Goal: Navigation & Orientation: Find specific page/section

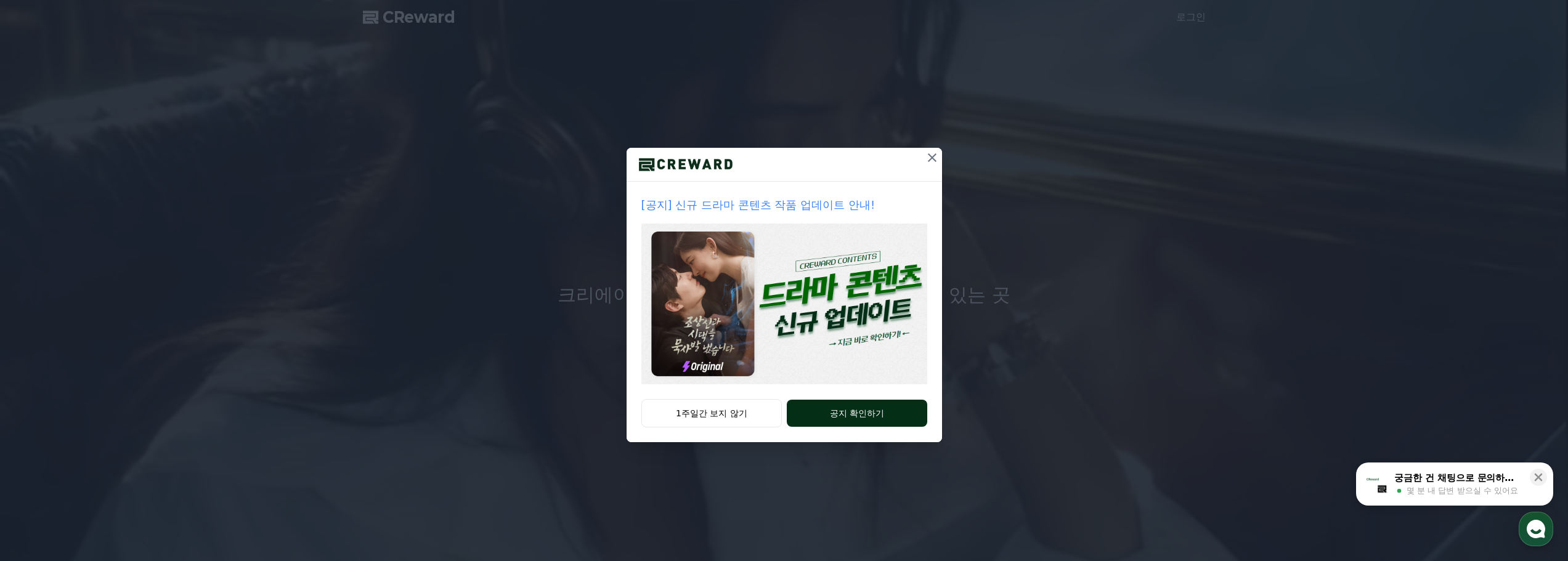
click at [813, 416] on button "공지 확인하기" at bounding box center [857, 413] width 140 height 27
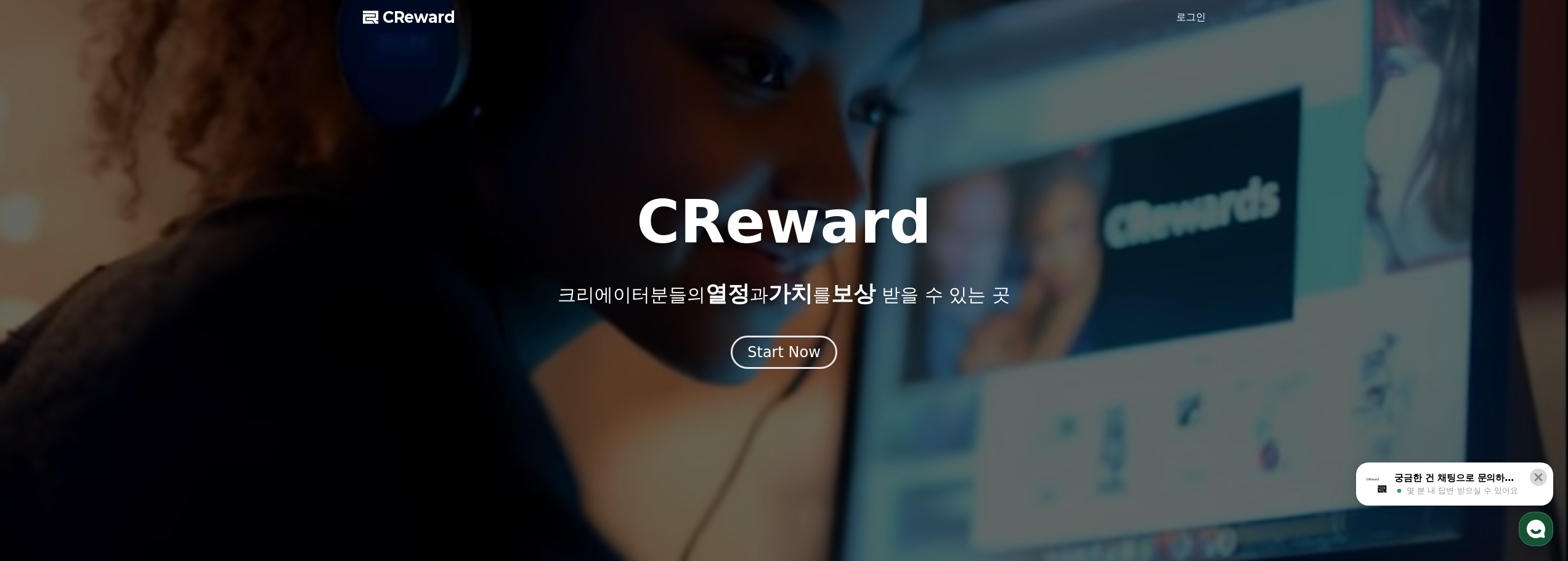
click at [1537, 481] on icon at bounding box center [1538, 477] width 13 height 13
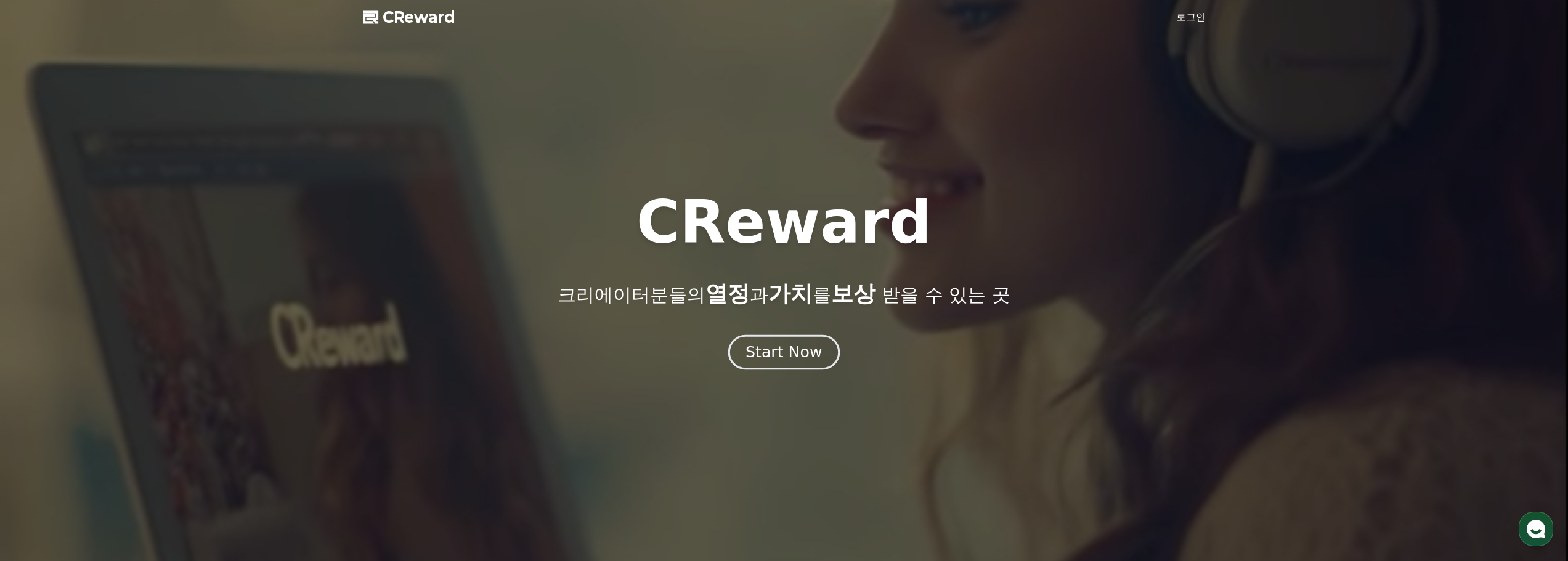
click at [784, 341] on button "Start Now" at bounding box center [784, 351] width 112 height 35
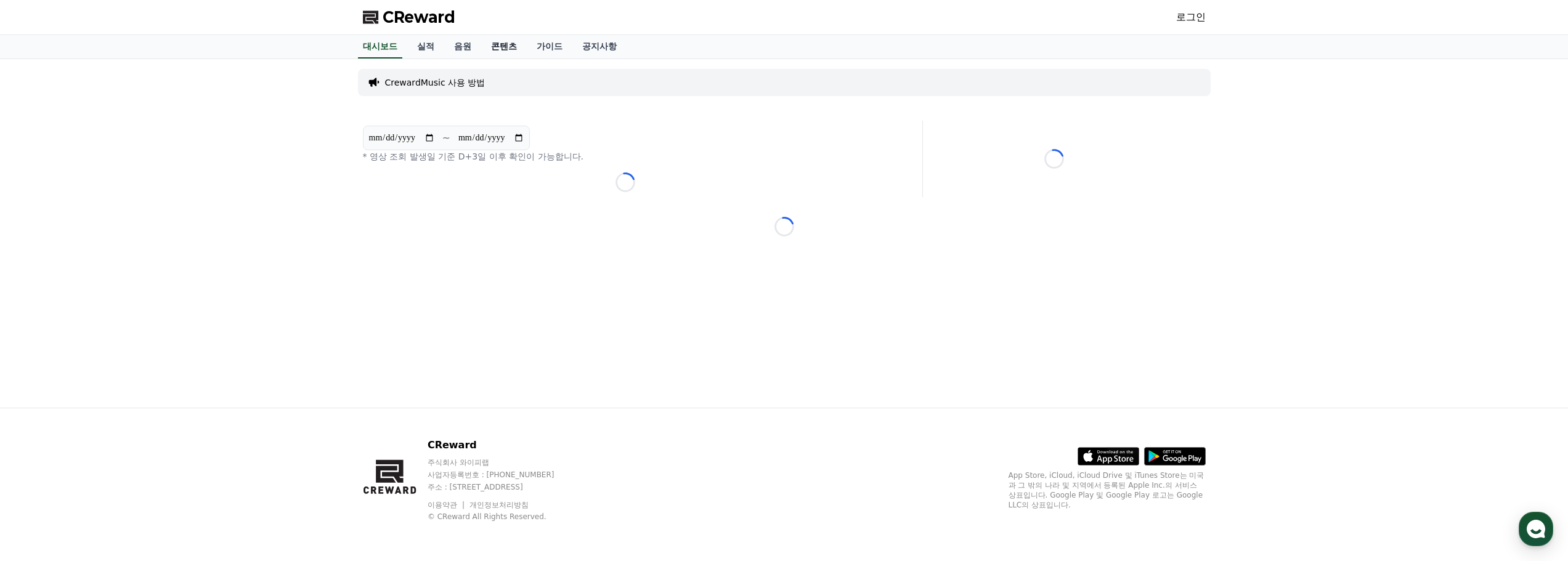
click at [511, 47] on link "콘텐츠" at bounding box center [503, 46] width 45 height 23
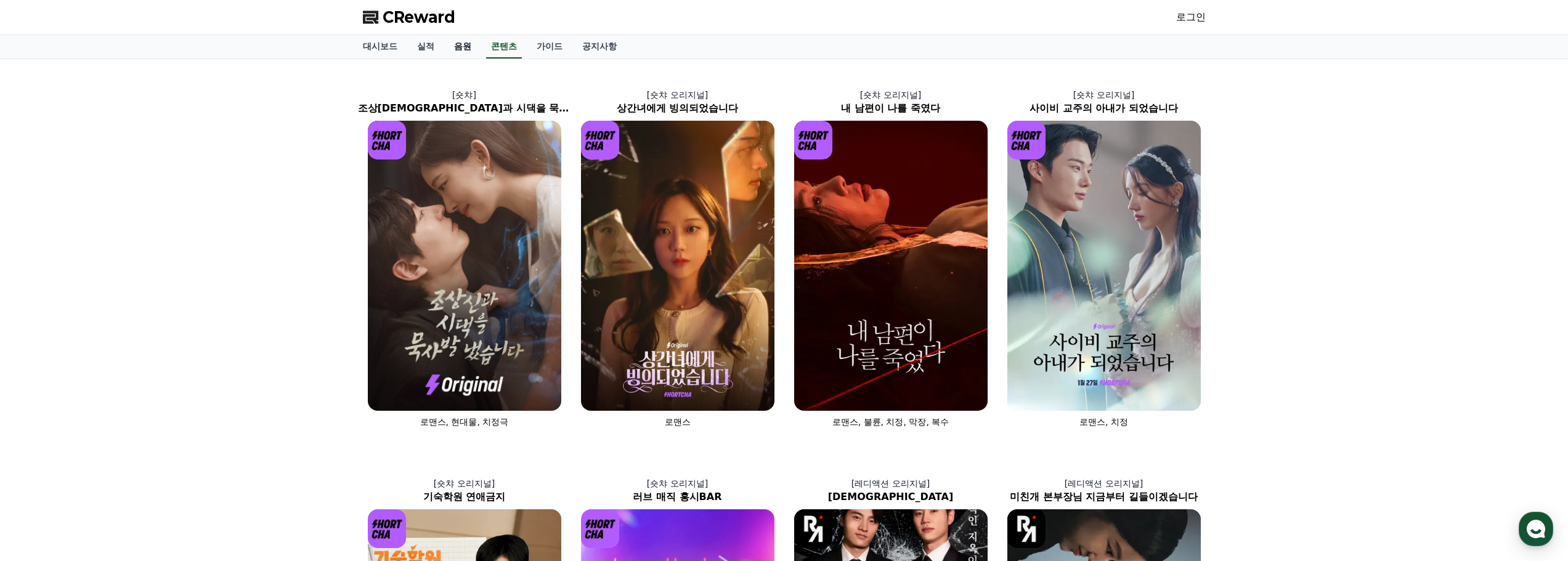
click at [465, 51] on link "음원" at bounding box center [463, 46] width 37 height 23
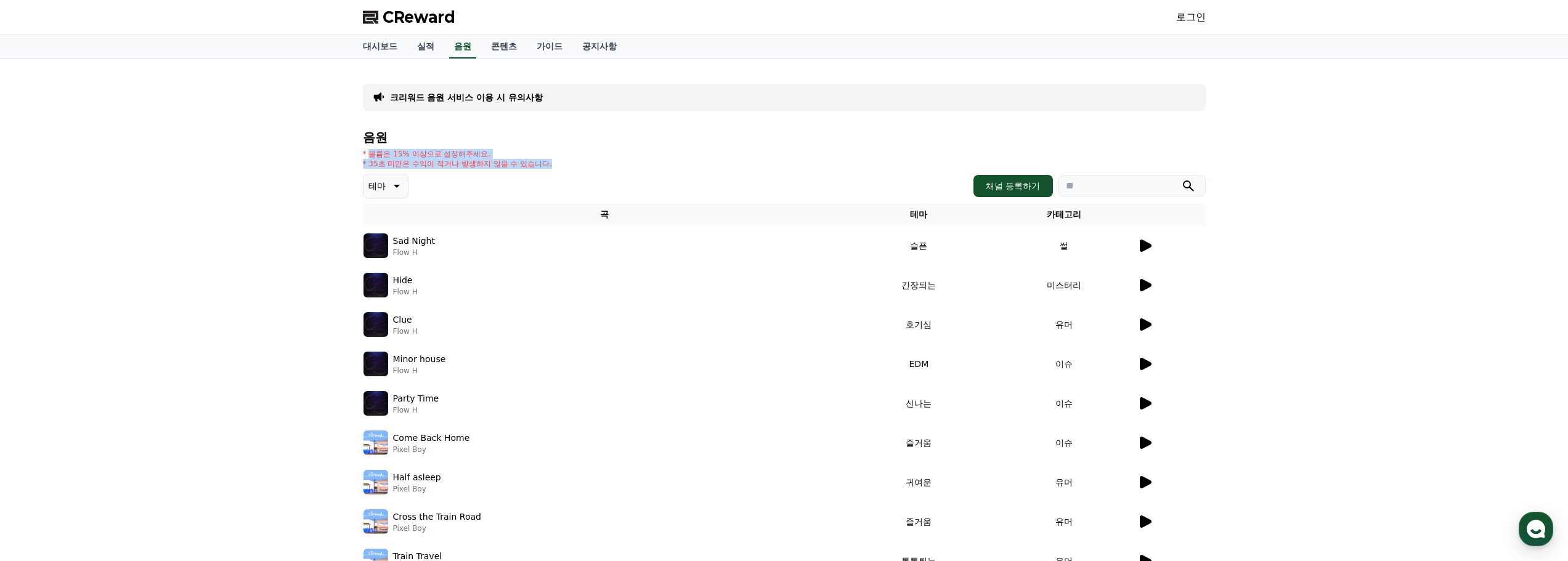
drag, startPoint x: 369, startPoint y: 153, endPoint x: 586, endPoint y: 167, distance: 217.5
click at [586, 167] on div "* 볼륨은 15% 이상으로 설정해주세요. * 35초 미만은 수익이 적거나 발생하지 않을 수 있습니다." at bounding box center [784, 158] width 843 height 19
drag, startPoint x: 586, startPoint y: 167, endPoint x: 545, endPoint y: 137, distance: 50.8
click at [545, 137] on div "음원 * 볼륨은 15% 이상으로 설정해주세요. * 35초 미만은 수익이 적거나 발생하지 않을 수 있습니다. 테마 채널 등록하기 곡 테마 카테고…" at bounding box center [784, 387] width 843 height 514
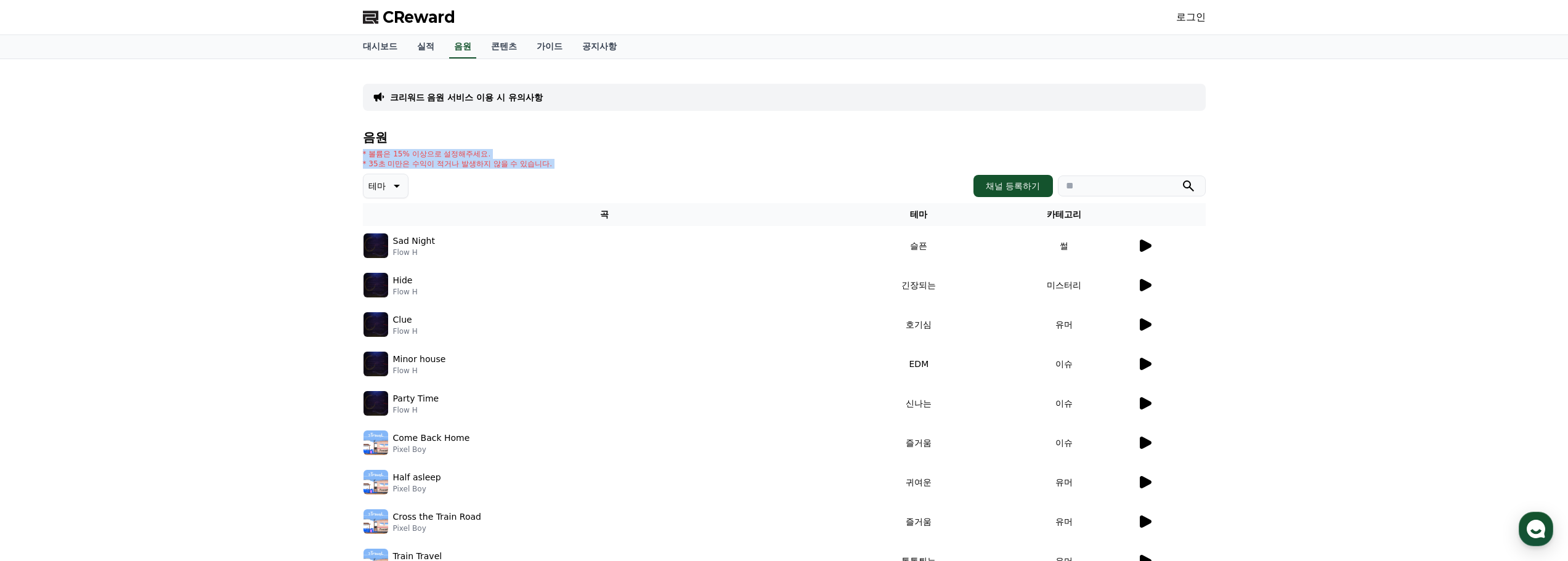
click at [545, 137] on h4 "음원" at bounding box center [784, 137] width 843 height 13
drag, startPoint x: 545, startPoint y: 137, endPoint x: 594, endPoint y: 167, distance: 57.5
click at [594, 167] on div "음원 * 볼륨은 15% 이상으로 설정해주세요. * 35초 미만은 수익이 적거나 발생하지 않을 수 있습니다. 테마 채널 등록하기 곡 테마 카테고…" at bounding box center [784, 387] width 843 height 514
click at [594, 167] on div "* 볼륨은 15% 이상으로 설정해주세요. * 35초 미만은 수익이 적거나 발생하지 않을 수 있습니다." at bounding box center [784, 158] width 843 height 19
drag, startPoint x: 395, startPoint y: 238, endPoint x: 453, endPoint y: 234, distance: 58.1
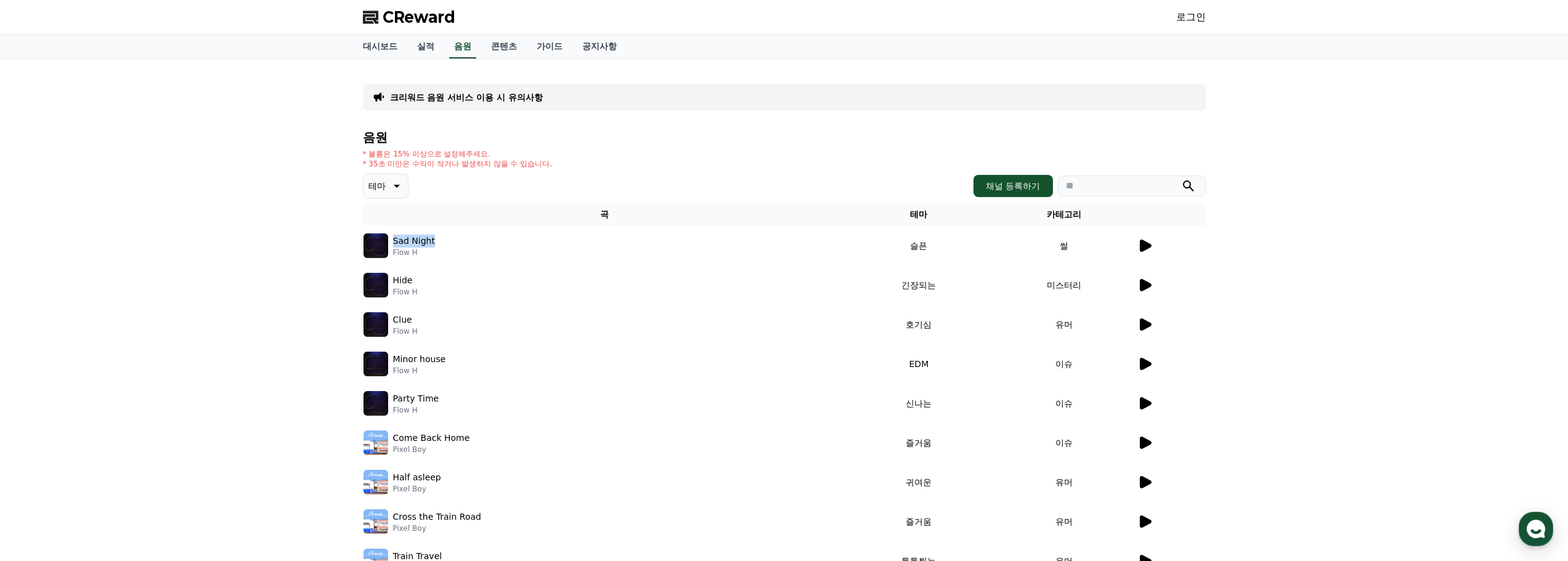
click at [453, 234] on div "Sad Night Flow H" at bounding box center [605, 246] width 482 height 25
click at [412, 22] on span "CReward" at bounding box center [419, 17] width 73 height 19
